Goal: Task Accomplishment & Management: Use online tool/utility

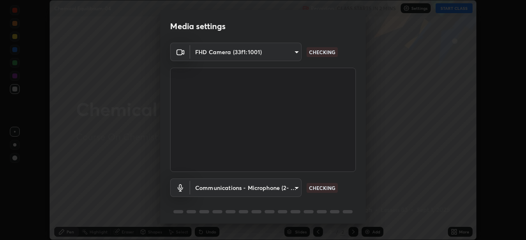
scroll to position [29, 0]
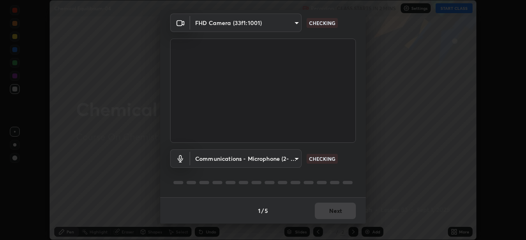
click at [277, 158] on body "Erase all Chemical Equilibrium-04 Recording CLASS STARTS IN 2 MINS Settings STA…" at bounding box center [263, 120] width 526 height 240
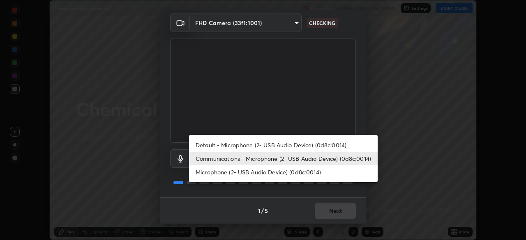
click at [264, 175] on li "Microphone (2- USB Audio Device) (0d8c:0014)" at bounding box center [283, 173] width 189 height 14
type input "0141af1c002a595cd218a70ccb0efff1f7f3d09c80e02ad8f39e980154a391e0"
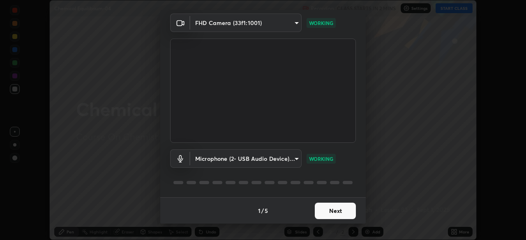
click at [335, 210] on button "Next" at bounding box center [335, 211] width 41 height 16
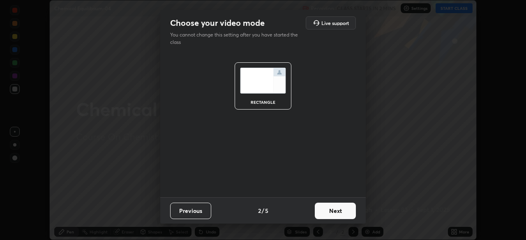
click at [339, 213] on button "Next" at bounding box center [335, 211] width 41 height 16
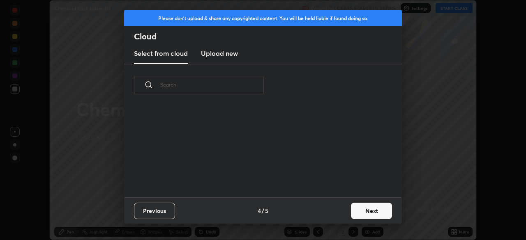
click at [346, 215] on div "Previous 4 / 5 Next" at bounding box center [263, 211] width 278 height 26
click at [361, 214] on button "Next" at bounding box center [371, 211] width 41 height 16
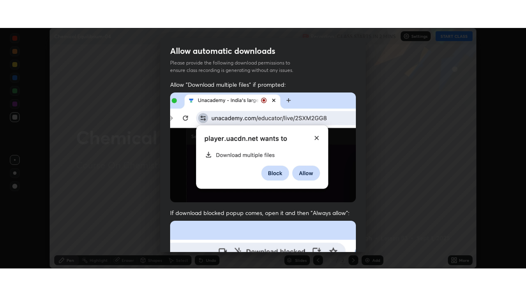
scroll to position [197, 0]
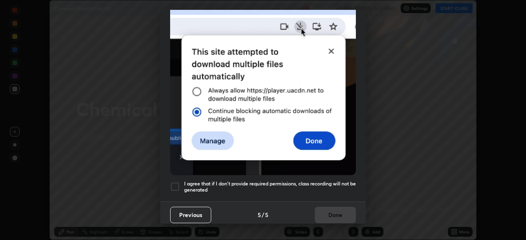
click at [317, 182] on h5 "I agree that if I don't provide required permissions, class recording will not …" at bounding box center [270, 187] width 172 height 13
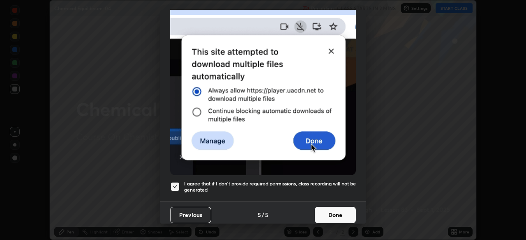
click at [332, 209] on button "Done" at bounding box center [335, 215] width 41 height 16
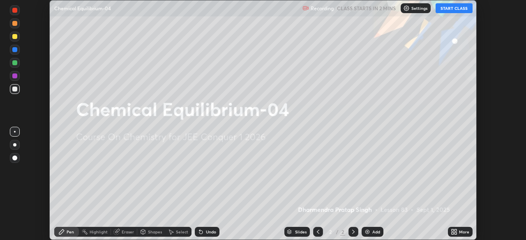
click at [462, 233] on div "More" at bounding box center [464, 232] width 10 height 4
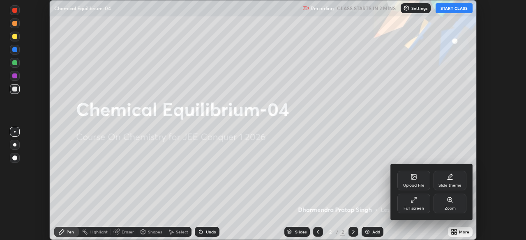
click at [416, 209] on div "Full screen" at bounding box center [414, 209] width 21 height 4
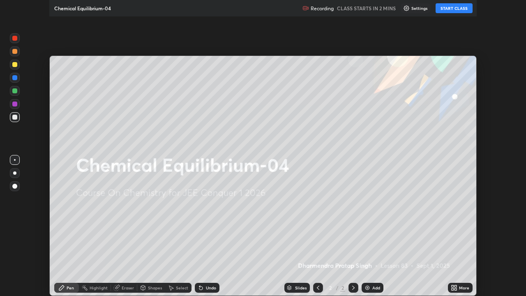
scroll to position [296, 526]
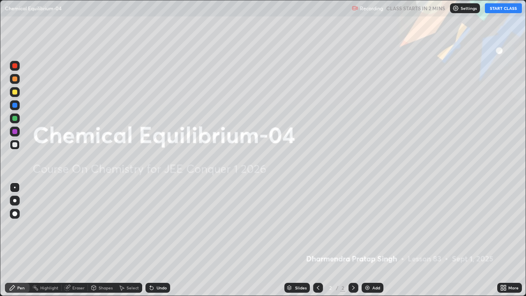
click at [503, 12] on button "START CLASS" at bounding box center [503, 8] width 37 height 10
click at [371, 240] on div "Add" at bounding box center [373, 288] width 22 height 10
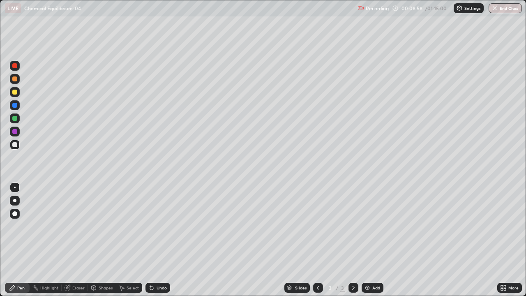
click at [376, 240] on div "Add" at bounding box center [373, 288] width 22 height 10
click at [371, 240] on div "Add" at bounding box center [373, 288] width 22 height 10
click at [377, 240] on div "Add" at bounding box center [373, 288] width 22 height 10
click at [373, 240] on div "Add" at bounding box center [376, 288] width 8 height 4
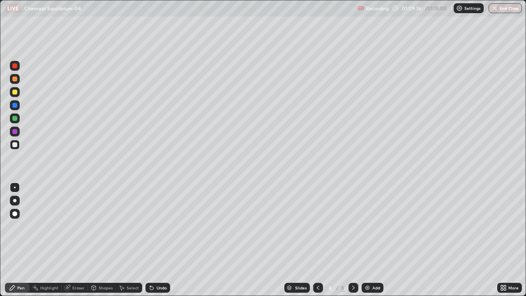
click at [370, 240] on div "Add" at bounding box center [373, 288] width 22 height 10
click at [415, 9] on div "01:13:55" at bounding box center [412, 8] width 23 height 5
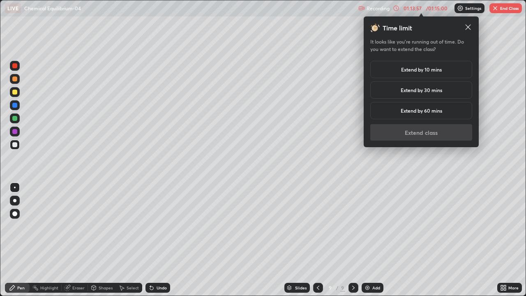
click at [421, 90] on h5 "Extend by 30 mins" at bounding box center [422, 89] width 42 height 7
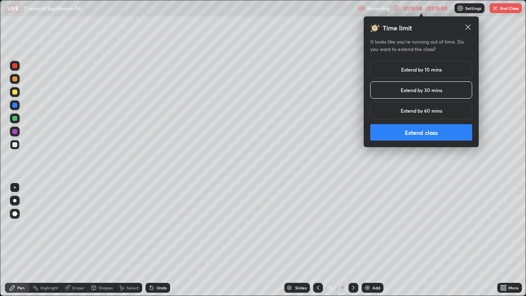
click at [419, 132] on button "Extend class" at bounding box center [421, 132] width 102 height 16
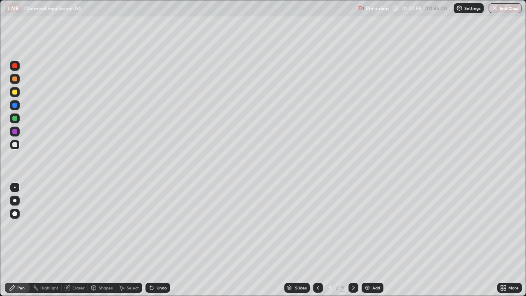
click at [370, 240] on div "Add" at bounding box center [373, 288] width 22 height 10
click at [376, 240] on div "Add" at bounding box center [373, 288] width 22 height 10
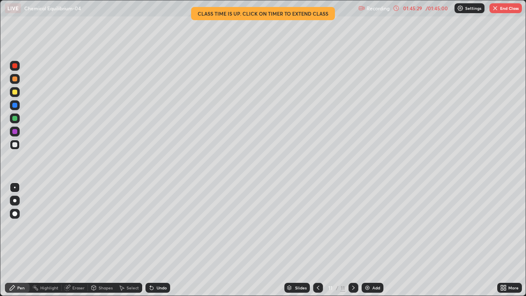
click at [506, 11] on button "End Class" at bounding box center [505, 8] width 32 height 10
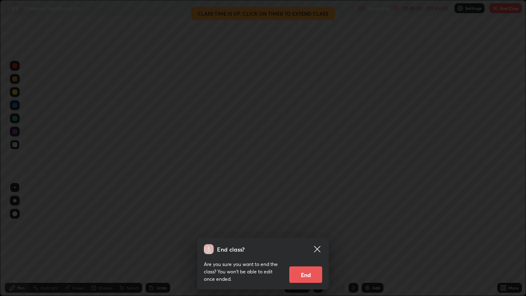
click at [310, 240] on button "End" at bounding box center [305, 274] width 33 height 16
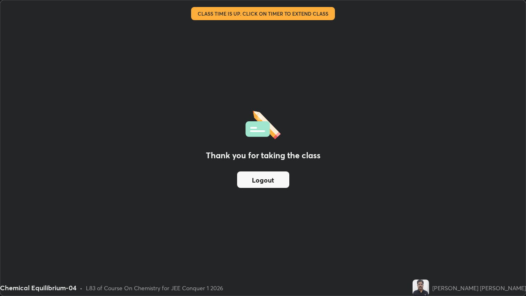
click at [270, 181] on button "Logout" at bounding box center [263, 179] width 52 height 16
